Goal: Task Accomplishment & Management: Manage account settings

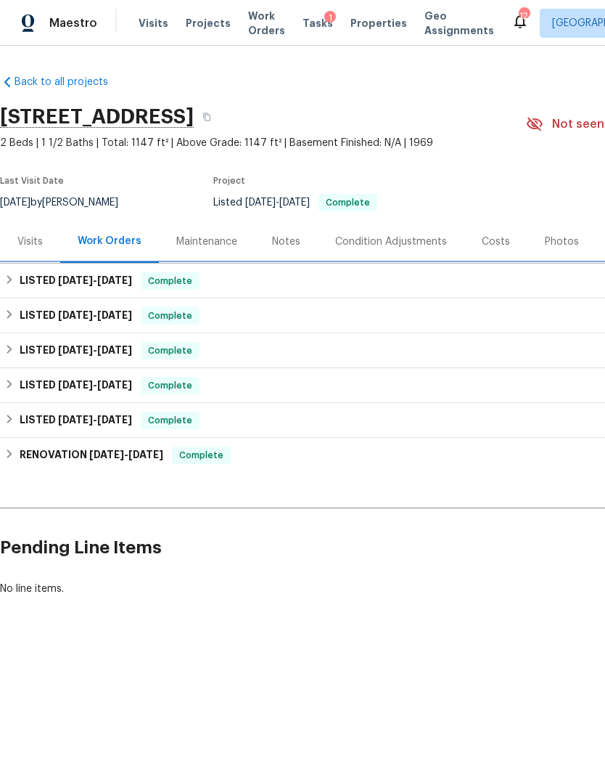
click at [245, 279] on div "LISTED 8/3/25 - 8/4/25 Complete" at bounding box center [409, 280] width 811 height 17
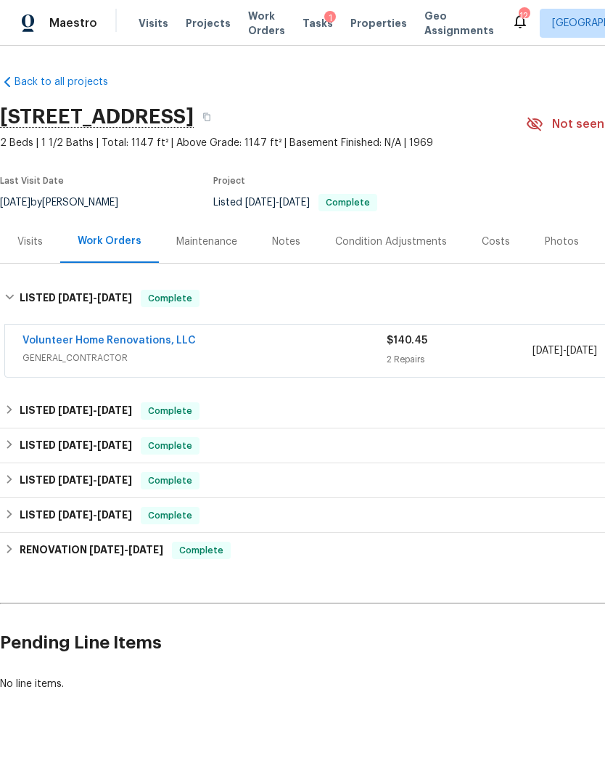
click at [335, 364] on span "GENERAL_CONTRACTOR" at bounding box center [204, 358] width 364 height 15
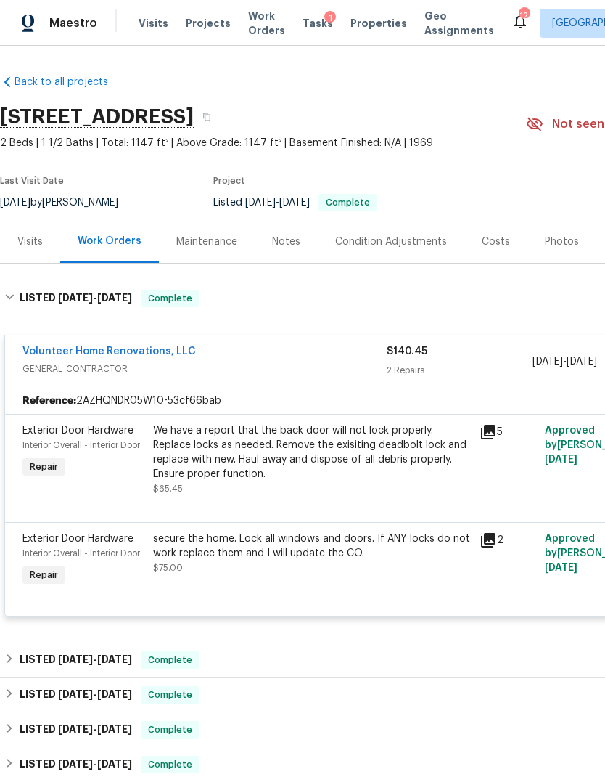
click at [261, 239] on div "Notes" at bounding box center [286, 241] width 63 height 43
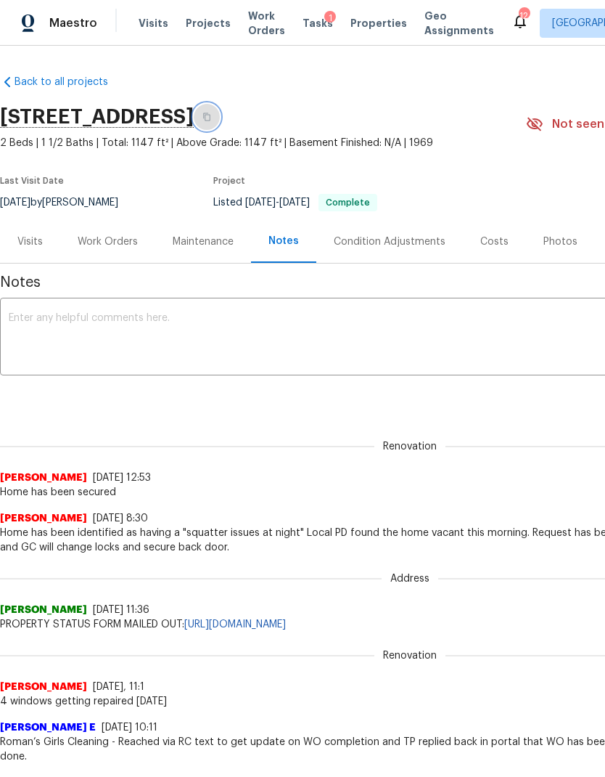
click at [211, 114] on icon "button" at bounding box center [206, 116] width 9 height 9
click at [211, 116] on icon "button" at bounding box center [206, 116] width 9 height 9
